Goal: Transaction & Acquisition: Purchase product/service

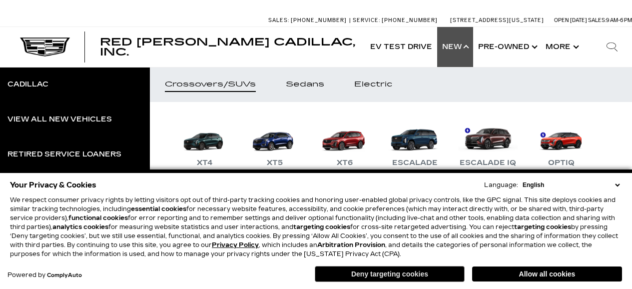
click at [381, 278] on button "Deny targeting cookies" at bounding box center [390, 274] width 150 height 16
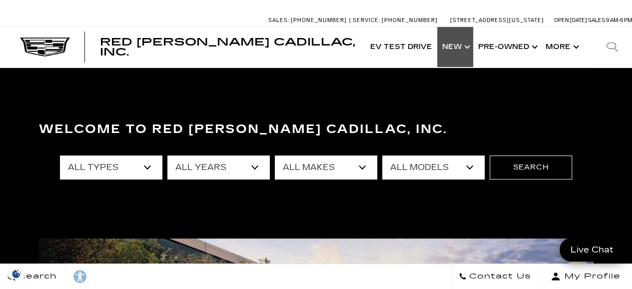
click at [470, 49] on link "Show New" at bounding box center [455, 47] width 36 height 40
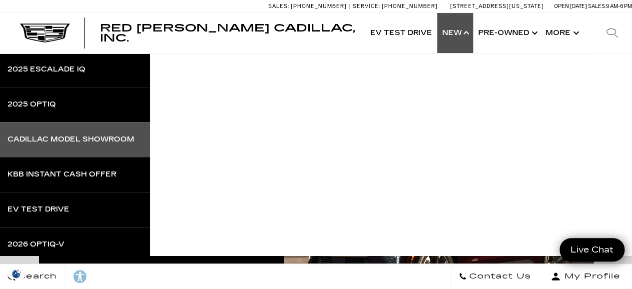
scroll to position [271, 0]
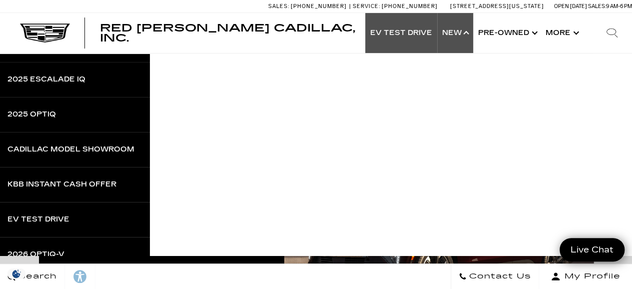
click at [409, 36] on link "EV Test Drive" at bounding box center [401, 33] width 72 height 40
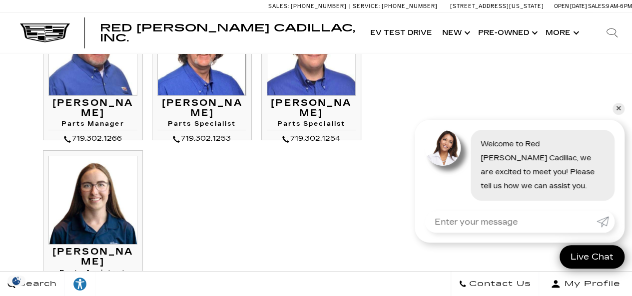
scroll to position [1716, 0]
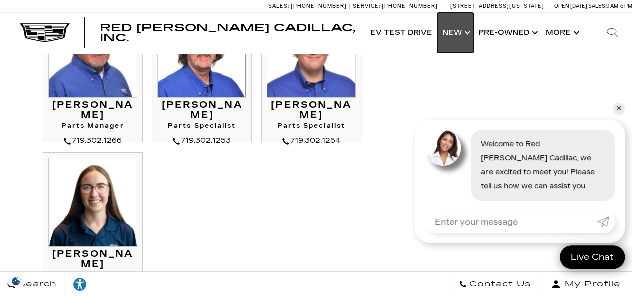
click at [465, 33] on link "Show New" at bounding box center [455, 33] width 36 height 40
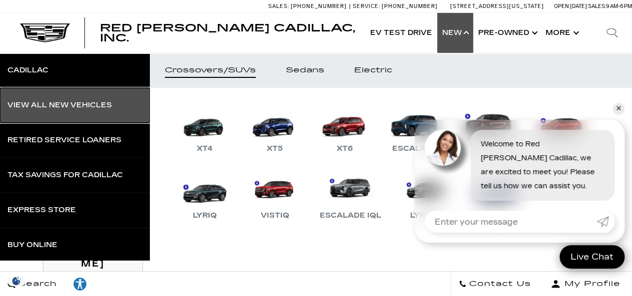
click at [73, 104] on div "View All New Vehicles" at bounding box center [59, 105] width 104 height 7
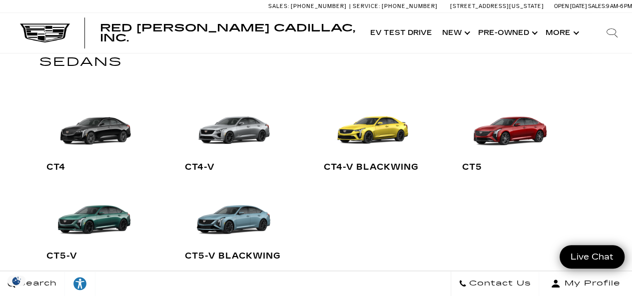
scroll to position [353, 0]
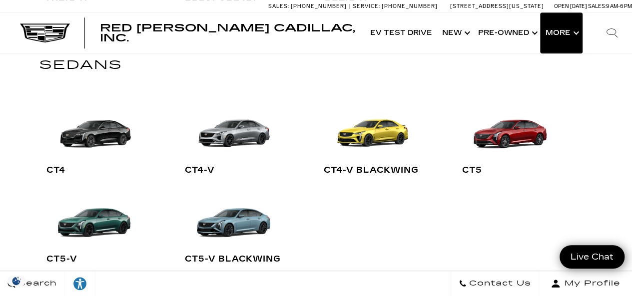
click at [574, 32] on button "Show More" at bounding box center [561, 33] width 41 height 40
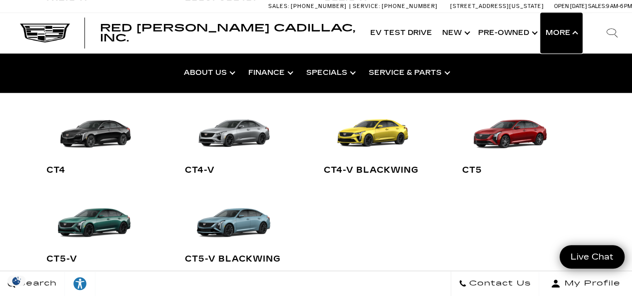
click at [574, 32] on button "Show More" at bounding box center [561, 33] width 41 height 40
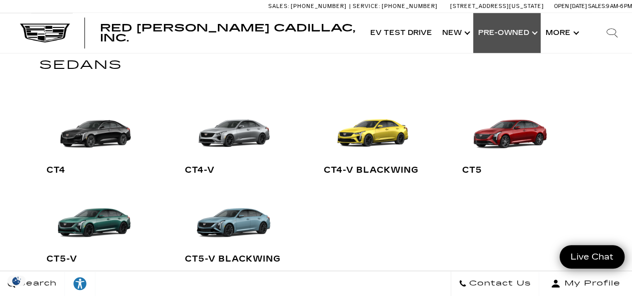
click at [533, 30] on link "Show Pre-Owned" at bounding box center [506, 33] width 67 height 40
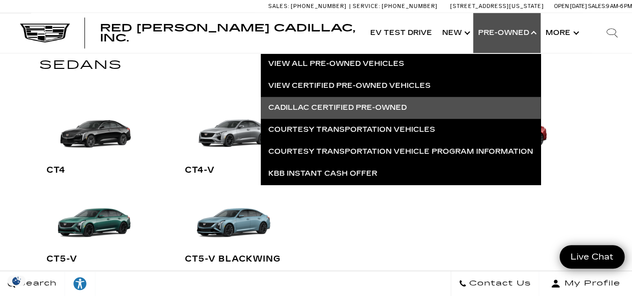
click at [343, 105] on link "Cadillac Certified Pre-Owned" at bounding box center [401, 108] width 280 height 22
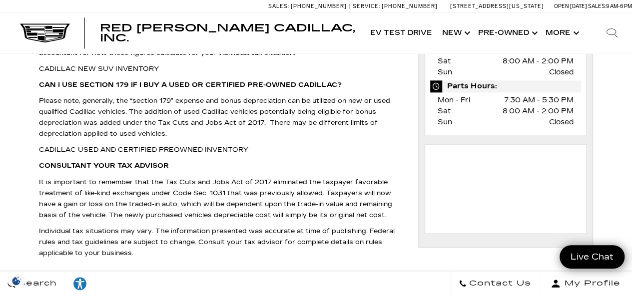
scroll to position [546, 0]
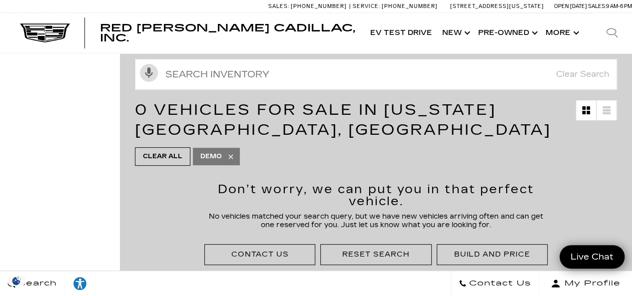
scroll to position [123, 0]
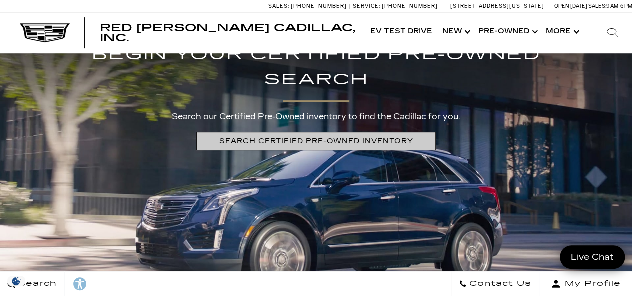
scroll to position [2058, 0]
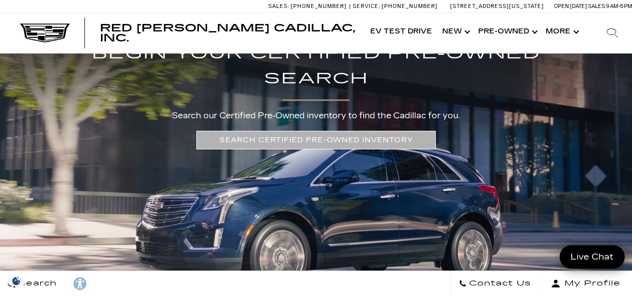
click at [328, 147] on link "SEARCH CERTIFIED PRE-OWNED INVENTORY" at bounding box center [315, 140] width 239 height 18
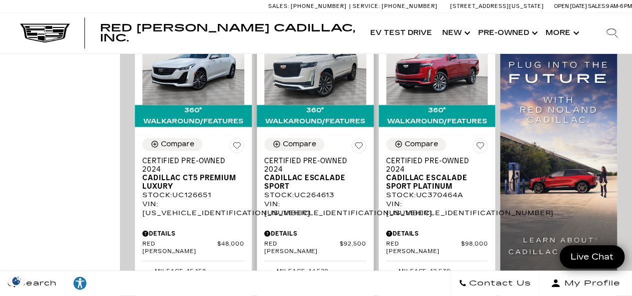
scroll to position [681, 0]
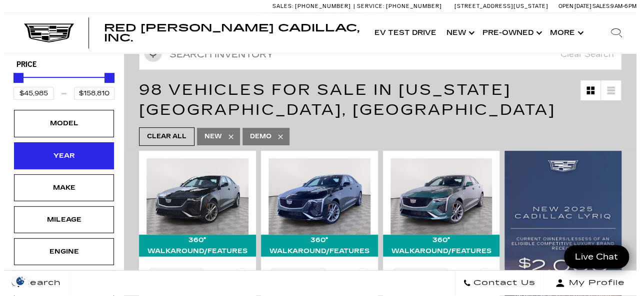
scroll to position [151, 0]
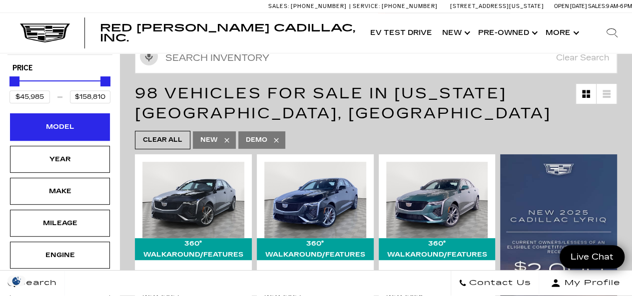
click at [71, 121] on div "Model" at bounding box center [60, 126] width 50 height 11
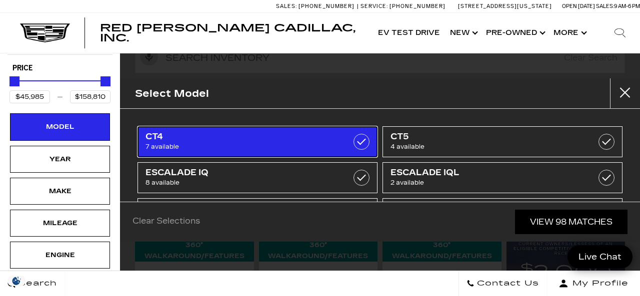
click at [357, 140] on label at bounding box center [361, 142] width 16 height 16
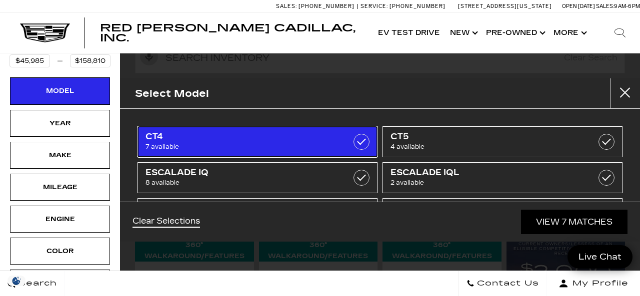
type input "$53,735"
checkbox input "true"
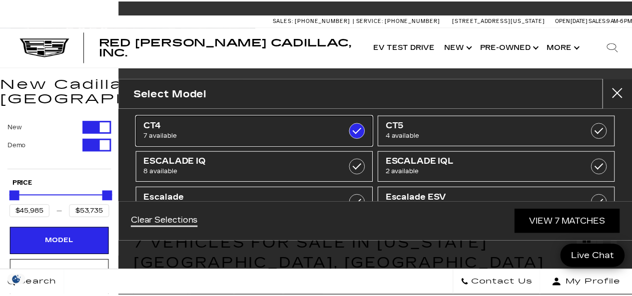
scroll to position [8, 0]
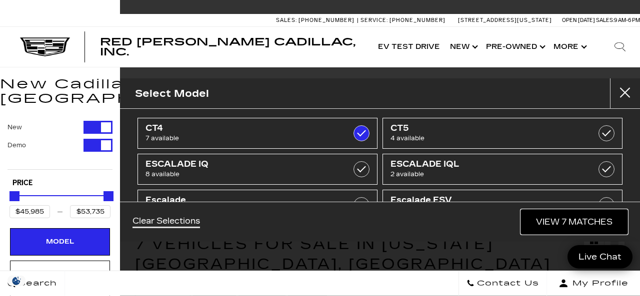
click at [563, 221] on link "View 7 Matches" at bounding box center [574, 222] width 106 height 24
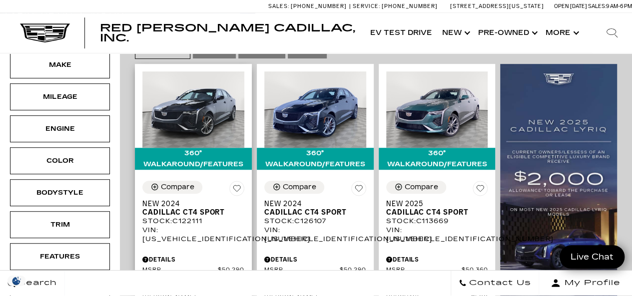
scroll to position [242, 0]
